Goal: Task Accomplishment & Management: Complete application form

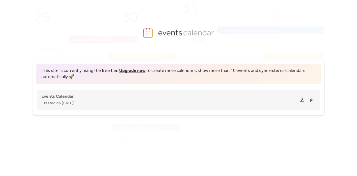
click at [304, 99] on button at bounding box center [302, 99] width 8 height 8
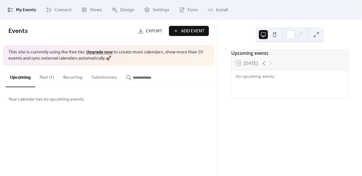
click at [186, 29] on span "Add Event" at bounding box center [193, 31] width 24 height 7
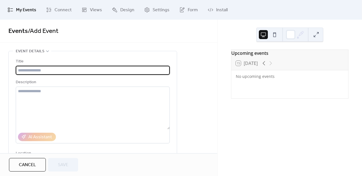
click at [48, 69] on input "text" at bounding box center [93, 70] width 154 height 9
type input "*"
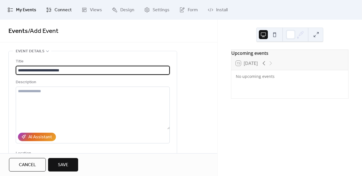
type input "**********"
click at [56, 10] on span "Connect" at bounding box center [62, 10] width 17 height 7
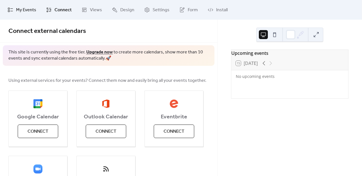
click at [27, 10] on span "My Events" at bounding box center [26, 10] width 20 height 7
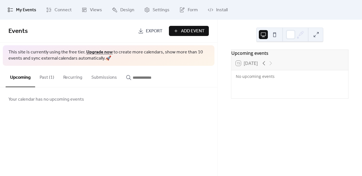
click at [11, 11] on icon at bounding box center [10, 10] width 5 height 4
click at [20, 10] on span "My Events" at bounding box center [26, 10] width 20 height 7
click at [178, 33] on button "Add Event" at bounding box center [189, 31] width 40 height 10
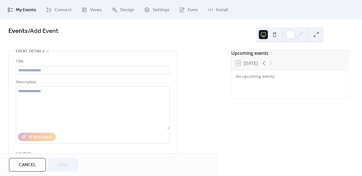
click at [300, 130] on div "Upcoming events 15 [DATE] No upcoming events" at bounding box center [289, 98] width 144 height 156
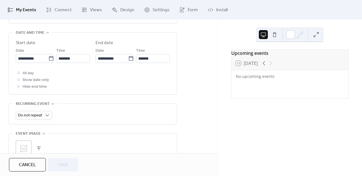
scroll to position [191, 0]
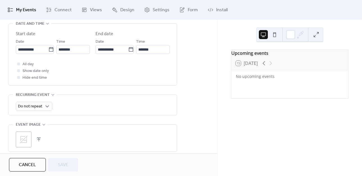
click at [24, 133] on div ";" at bounding box center [24, 139] width 16 height 16
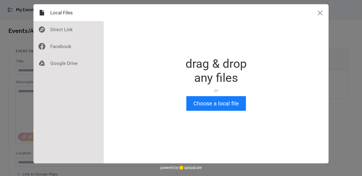
scroll to position [0, 0]
click at [340, 74] on div "Drop a file here drag & drop any files or Upload files from your computer Choos…" at bounding box center [181, 88] width 362 height 176
click at [357, 35] on html "**********" at bounding box center [181, 88] width 362 height 176
click at [328, 103] on div "Drop a file here drag & drop any files or Upload files from your computer Choos…" at bounding box center [216, 83] width 225 height 159
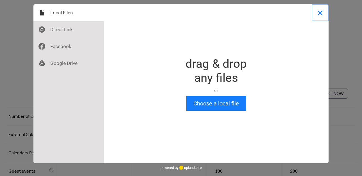
click at [320, 11] on button "Close" at bounding box center [319, 12] width 17 height 17
